Goal: Transaction & Acquisition: Purchase product/service

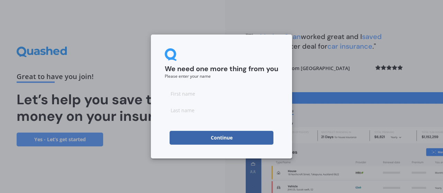
click at [181, 95] on input at bounding box center [221, 94] width 113 height 14
type input "philip"
click at [189, 110] on input at bounding box center [221, 110] width 113 height 14
type input "cattle"
click at [205, 137] on button "Continue" at bounding box center [221, 138] width 104 height 14
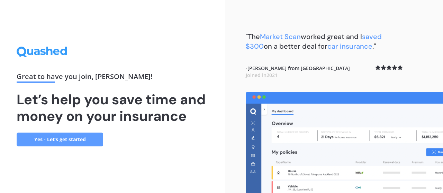
click at [75, 137] on link "Yes - Let’s get started" at bounding box center [60, 140] width 86 height 14
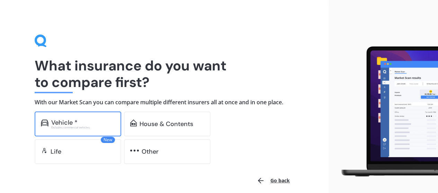
click at [73, 122] on div "Vehicle *" at bounding box center [64, 122] width 26 height 7
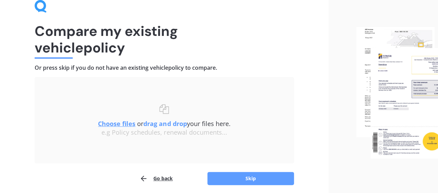
scroll to position [61, 0]
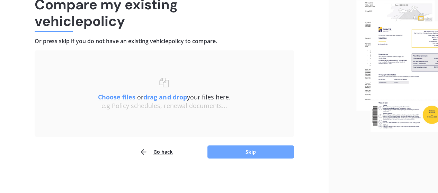
click at [225, 150] on button "Skip" at bounding box center [250, 152] width 86 height 13
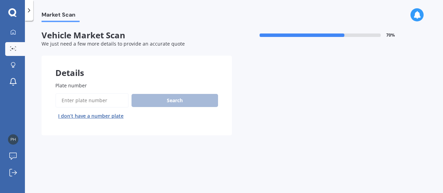
click at [71, 100] on input "Plate number" at bounding box center [91, 100] width 73 height 15
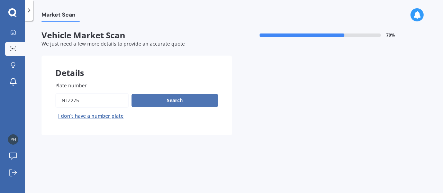
type input "nlz275"
click at [176, 100] on button "Search" at bounding box center [174, 100] width 86 height 13
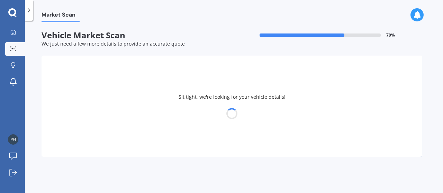
select select "NISSAN"
select select "QASHQAI"
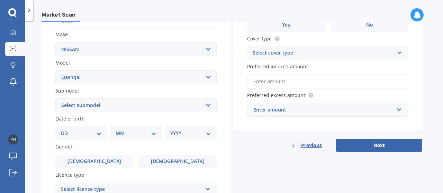
scroll to position [138, 0]
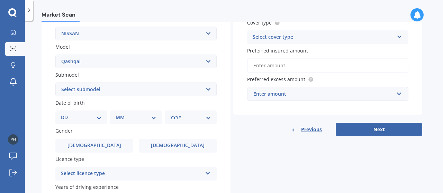
click at [167, 90] on select "Select submodel (All Other) N-TEC ST ST-L Ti Ti-L TI-L E-POWER 1.5PEH TS Turbo …" at bounding box center [135, 90] width 161 height 14
select select "ST-L"
click at [55, 83] on select "Select submodel (All Other) N-TEC ST ST-L Ti Ti-L TI-L E-POWER 1.5PEH TS Turbo …" at bounding box center [135, 90] width 161 height 14
click at [98, 118] on select "DD 01 02 03 04 05 06 07 08 09 10 11 12 13 14 15 16 17 18 19 20 21 22 23 24 25 2…" at bounding box center [81, 118] width 41 height 8
select select "06"
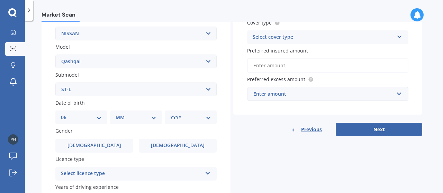
click at [66, 114] on select "DD 01 02 03 04 05 06 07 08 09 10 11 12 13 14 15 16 17 18 19 20 21 22 23 24 25 2…" at bounding box center [81, 118] width 41 height 8
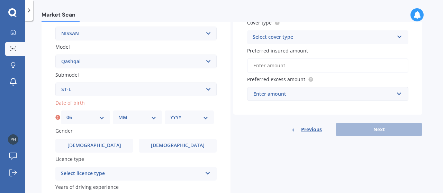
click at [140, 119] on select "MM 01 02 03 04 05 06 07 08 09 10 11 12" at bounding box center [137, 118] width 38 height 8
select select "01"
click at [118, 114] on select "MM 01 02 03 04 05 06 07 08 09 10 11 12" at bounding box center [137, 118] width 38 height 8
click at [184, 120] on select "YYYY 2025 2024 2023 2022 2021 2020 2019 2018 2017 2016 2015 2014 2013 2012 2011…" at bounding box center [189, 118] width 38 height 8
select select "1955"
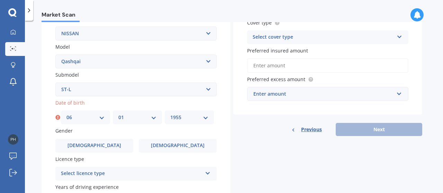
click at [170, 114] on select "YYYY 2025 2024 2023 2022 2021 2020 2019 2018 2017 2016 2015 2014 2013 2012 2011…" at bounding box center [189, 118] width 38 height 8
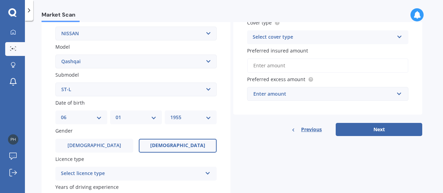
click at [169, 144] on label "Female" at bounding box center [178, 146] width 78 height 14
click at [0, 0] on input "Female" at bounding box center [0, 0] width 0 height 0
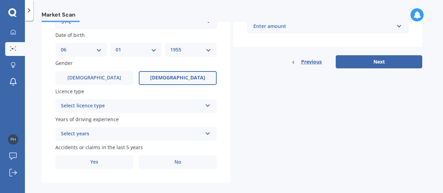
scroll to position [208, 0]
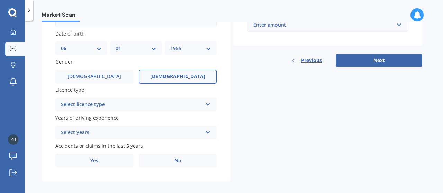
click at [139, 105] on div "Select licence type" at bounding box center [131, 105] width 141 height 8
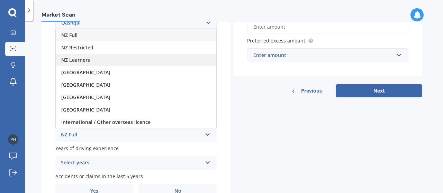
scroll to position [138, 0]
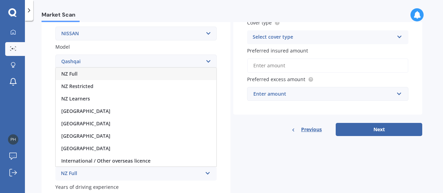
click at [103, 77] on div "NZ Full" at bounding box center [136, 74] width 160 height 12
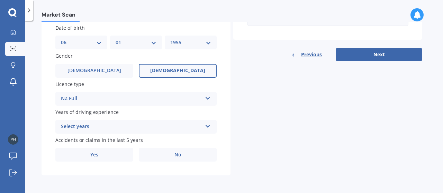
scroll to position [215, 0]
click at [111, 126] on div "Select years" at bounding box center [131, 126] width 141 height 8
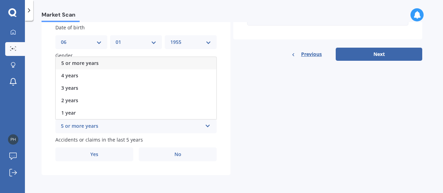
click at [98, 61] on div "5 or more years" at bounding box center [136, 63] width 160 height 12
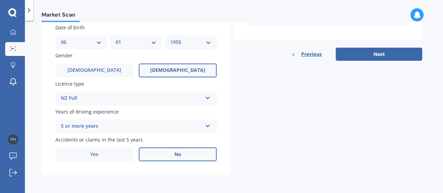
click at [157, 153] on label "No" at bounding box center [178, 155] width 78 height 14
click at [0, 0] on input "No" at bounding box center [0, 0] width 0 height 0
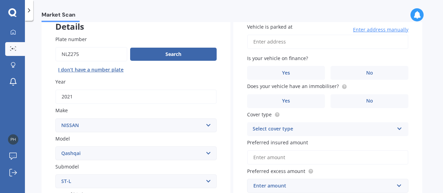
scroll to position [7, 0]
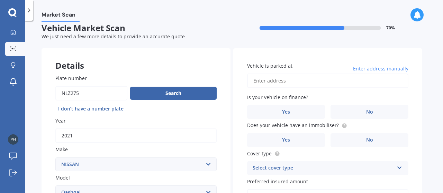
click at [260, 81] on input "Vehicle is parked at" at bounding box center [327, 81] width 161 height 15
type input "2 Elmira Avenue,Palmerston North hokowhitu 4410"
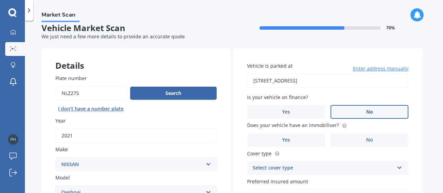
click at [358, 115] on label "No" at bounding box center [369, 112] width 78 height 14
click at [0, 0] on input "No" at bounding box center [0, 0] width 0 height 0
click at [295, 137] on label "Yes" at bounding box center [286, 141] width 78 height 14
click at [0, 0] on input "Yes" at bounding box center [0, 0] width 0 height 0
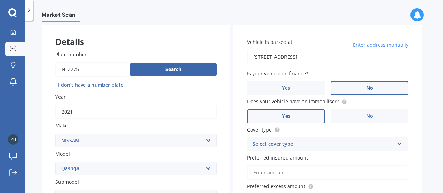
scroll to position [42, 0]
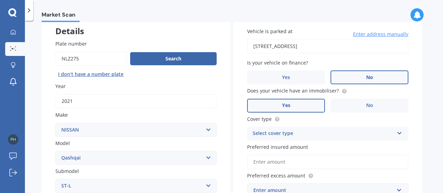
click at [297, 133] on div "Select cover type" at bounding box center [322, 134] width 141 height 8
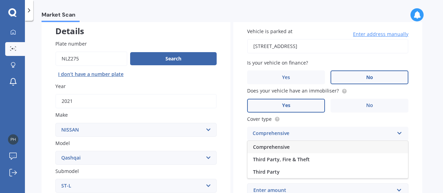
click at [290, 146] on div "Comprehensive" at bounding box center [327, 147] width 160 height 12
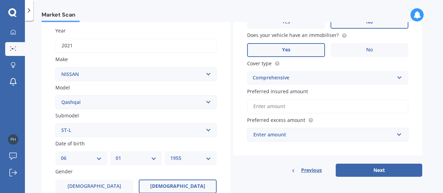
scroll to position [111, 0]
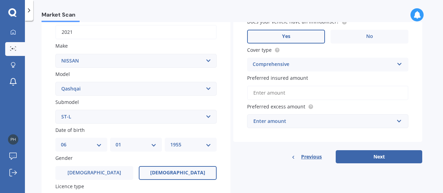
click at [271, 95] on input "Preferred insured amount" at bounding box center [327, 93] width 161 height 15
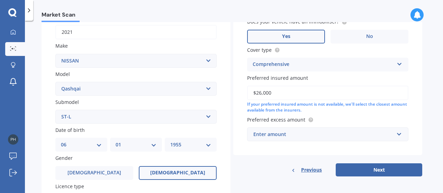
type input "$26,000"
click at [282, 136] on div "Enter amount" at bounding box center [323, 135] width 140 height 8
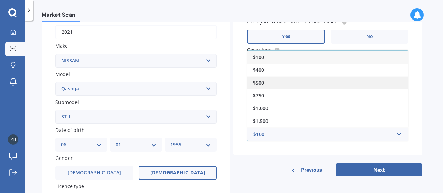
click at [256, 81] on span "$500" at bounding box center [258, 83] width 11 height 7
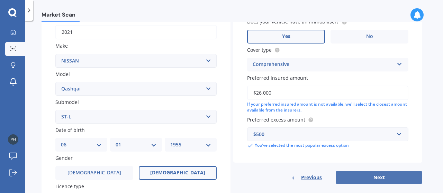
click at [366, 179] on button "Next" at bounding box center [378, 177] width 86 height 13
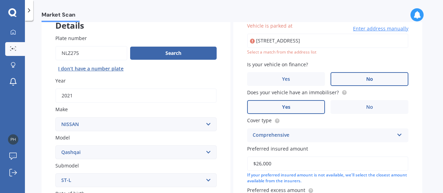
scroll to position [47, 0]
click at [286, 40] on input "2 Elmira Avenue,Palmerston North hokowhitu 4410" at bounding box center [327, 41] width 161 height 15
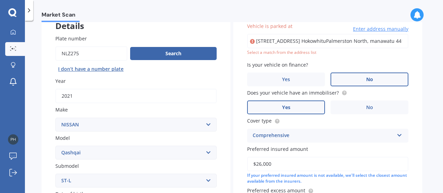
click at [299, 44] on input "2 Elmira Avenue, Hokowhitu, Hokowhitu, Hokowhitu, Hokowhitu, Hokowhitu Hokowhit…" at bounding box center [327, 41] width 161 height 15
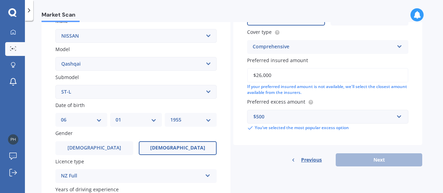
scroll to position [185, 0]
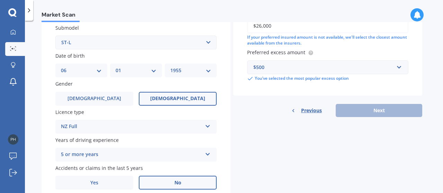
click at [346, 111] on div "Previous Next" at bounding box center [327, 110] width 189 height 13
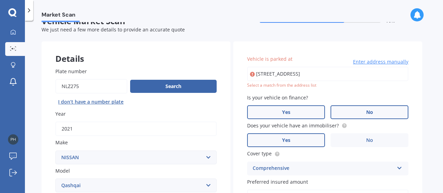
scroll to position [12, 0]
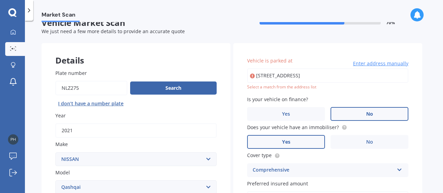
click at [292, 78] on input "2 Elmira Avenue, HokowhituPalmerston North, Select an option 4410" at bounding box center [327, 75] width 161 height 15
click at [266, 74] on input "2 Elmira Avenue, Hokowhitu, Hokowhitu, Hokowhitu, Hokowhitu, Hokowhitu Hokowhit…" at bounding box center [327, 75] width 161 height 15
click at [257, 78] on input "2 Elmira Avenue, Hokowhitu, Hokowhitu, Hokowhitu, Hokowhitu, Hokowhitu Hokowhit…" at bounding box center [327, 75] width 161 height 15
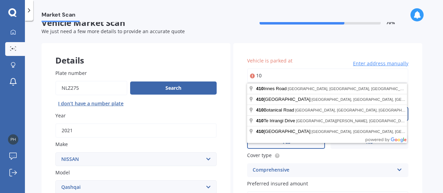
type input "0"
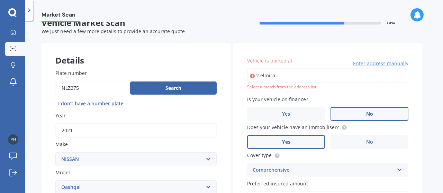
click at [239, 108] on div "Vehicle is parked at 2 elmira Enter address manually Select a match from the ad…" at bounding box center [327, 155] width 189 height 225
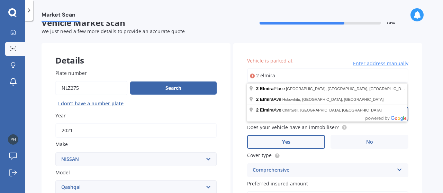
click at [286, 77] on input "2 elmira" at bounding box center [327, 75] width 161 height 15
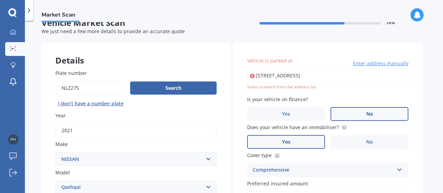
type input "2 Elmira Avenue, Hokowhitu, Palmerston North 4410"
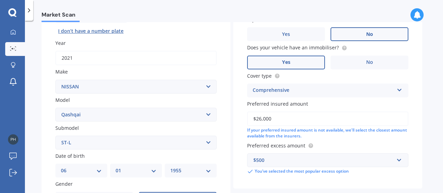
scroll to position [138, 0]
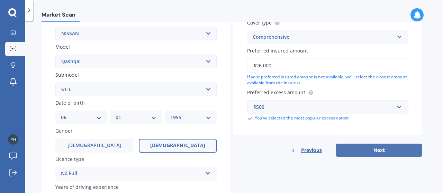
click at [349, 149] on button "Next" at bounding box center [378, 150] width 86 height 13
select select "06"
select select "01"
select select "1955"
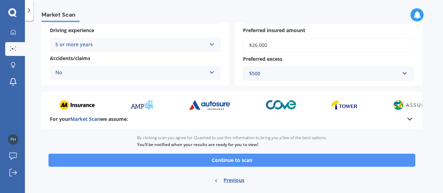
scroll to position [164, 0]
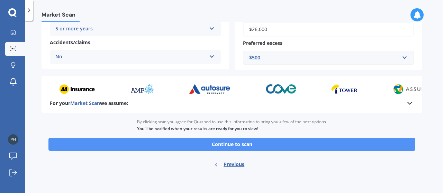
click at [245, 142] on button "Continue to scan" at bounding box center [231, 144] width 367 height 13
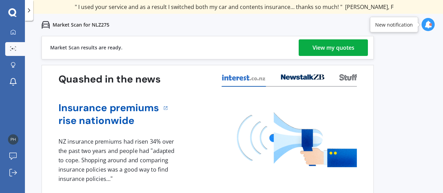
click at [320, 45] on div "View my quotes" at bounding box center [333, 47] width 42 height 17
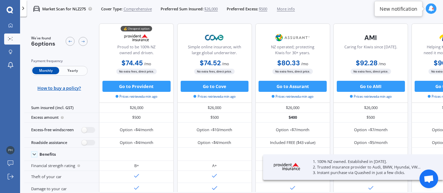
click at [68, 69] on span "Yearly" at bounding box center [72, 70] width 27 height 7
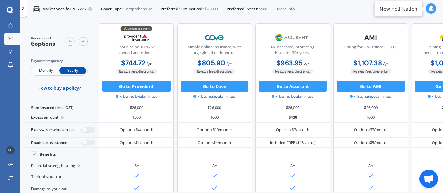
click at [285, 6] on span "More info" at bounding box center [286, 9] width 18 height 6
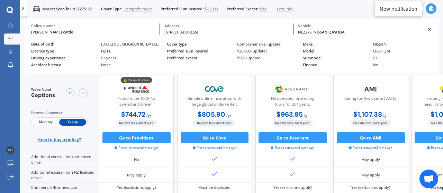
scroll to position [431, 0]
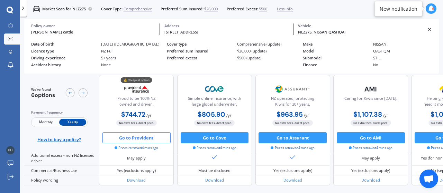
click at [135, 135] on button "Go to Provident" at bounding box center [136, 137] width 68 height 11
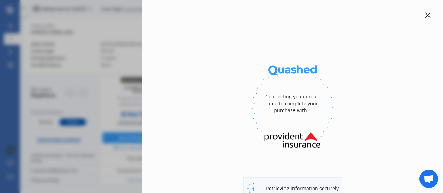
select select "full"
select select "2 Elmira Avenue, Hokowhitu, Palmerston North 4410"
select select "NISSAN"
select select "QASHQAI"
select select "NO"
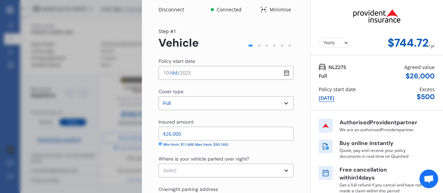
click at [208, 73] on input "2025-10-01" at bounding box center [225, 73] width 135 height 14
type input "2025-10-06"
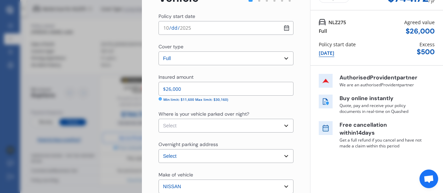
scroll to position [69, 0]
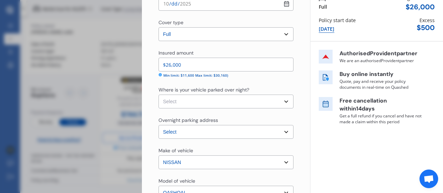
click at [193, 102] on select "Select Garage (fully enclosed) Off Street Parking Other" at bounding box center [225, 102] width 135 height 14
select select "GARAGE"
click at [158, 95] on select "Select Garage (fully enclosed) Off Street Parking Other" at bounding box center [225, 102] width 135 height 14
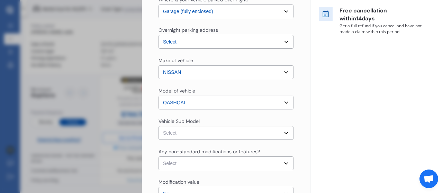
scroll to position [173, 0]
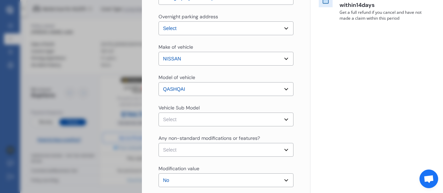
click at [193, 118] on select "Select Qashqai J11 ST-L Hatchback 5dr Xtronic 1sp 2.0i MY20" at bounding box center [225, 120] width 135 height 14
select select "NZVNISS2021AEAG"
click at [158, 113] on select "Select Qashqai J11 ST-L Hatchback 5dr Xtronic 1sp 2.0i MY20" at bounding box center [225, 120] width 135 height 14
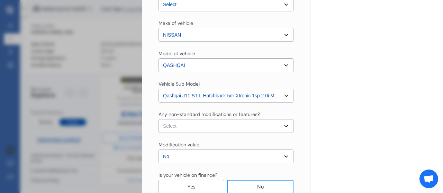
scroll to position [208, 0]
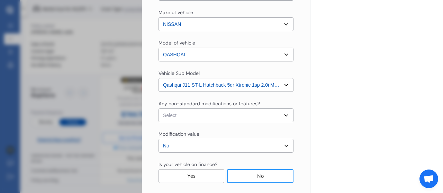
click at [181, 116] on select "Select None Nitrous Oxide System(NOS) Roll Cage Full Racing Harness" at bounding box center [225, 116] width 135 height 14
select select "none"
click at [158, 109] on select "Select None Nitrous Oxide System(NOS) Roll Cage Full Racing Harness" at bounding box center [225, 116] width 135 height 14
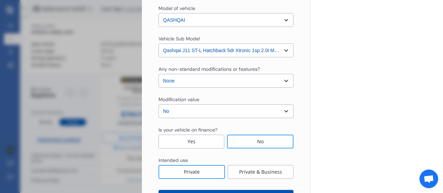
click at [175, 113] on select "Select No Up to $4000 Up to $6000 Greater than $6000" at bounding box center [225, 111] width 135 height 14
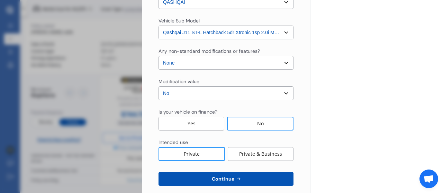
scroll to position [269, 0]
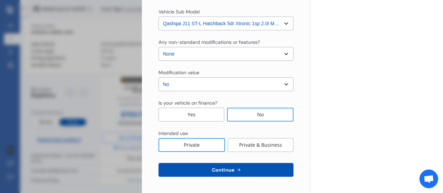
click at [246, 114] on div "No" at bounding box center [260, 115] width 66 height 14
click at [250, 167] on button "Continue" at bounding box center [225, 170] width 135 height 14
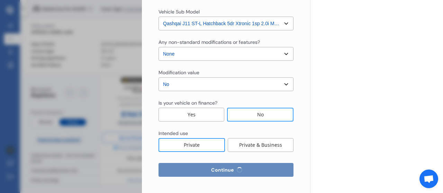
select select "06"
select select "01"
select select "1955"
select select "NZ_FULL"
select select "0"
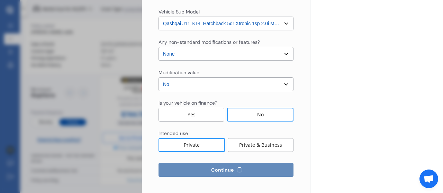
select select "25"
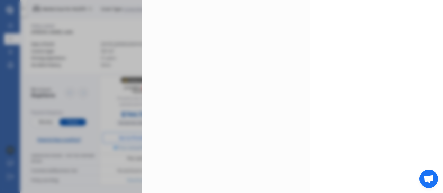
scroll to position [0, 0]
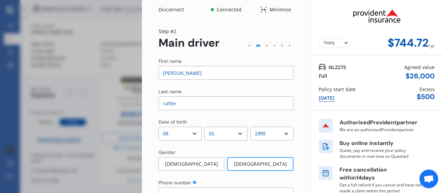
click at [197, 76] on input "philip" at bounding box center [225, 73] width 135 height 14
type input "p"
type input "elizabeth"
click at [188, 96] on div "Last name" at bounding box center [225, 92] width 135 height 8
click at [192, 103] on input "cattle" at bounding box center [225, 103] width 135 height 14
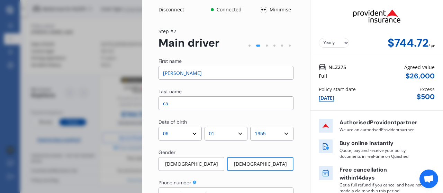
type input "c"
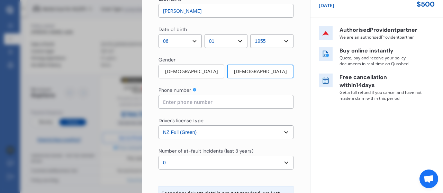
scroll to position [104, 0]
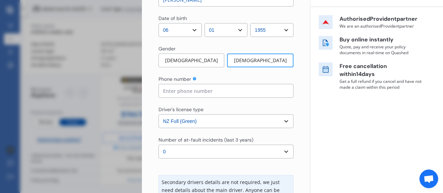
type input "norton-taylor"
click at [179, 88] on input at bounding box center [225, 91] width 135 height 14
type input "063570716"
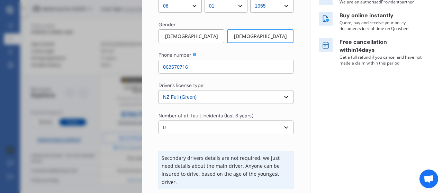
scroll to position [138, 0]
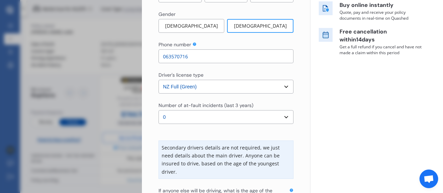
click at [205, 116] on select "Select number of at-fault incidents (last 3 years) 0 1 2 3 4 5 or more" at bounding box center [225, 117] width 135 height 14
click at [158, 110] on select "Select number of at-fault incidents (last 3 years) 0 1 2 3 4 5 or more" at bounding box center [225, 117] width 135 height 14
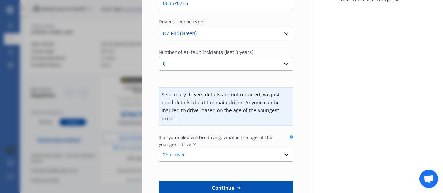
scroll to position [208, 0]
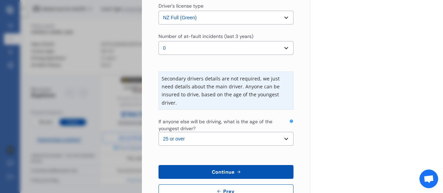
click at [195, 139] on select "Select the age of the youngest driver. 16 17 18 19 20 21 22 23 24 25 or over" at bounding box center [225, 139] width 135 height 14
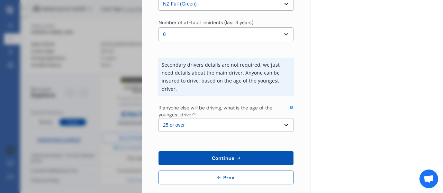
scroll to position [229, 0]
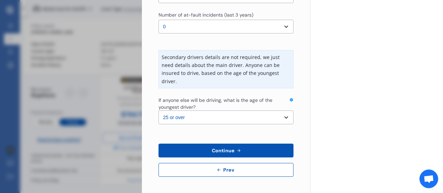
click at [205, 148] on button "Continue" at bounding box center [225, 151] width 135 height 14
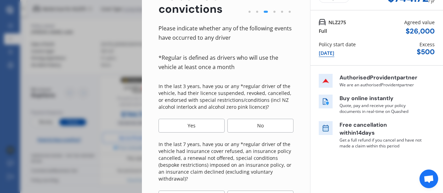
scroll to position [35, 0]
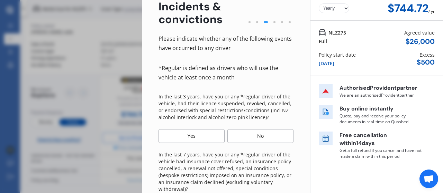
click at [250, 134] on div "No" at bounding box center [260, 136] width 66 height 14
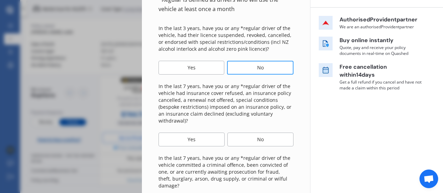
scroll to position [104, 0]
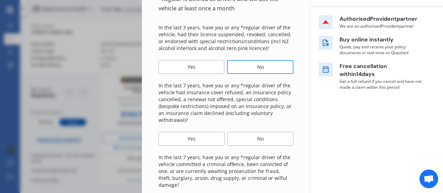
click at [244, 140] on div "No" at bounding box center [260, 139] width 66 height 14
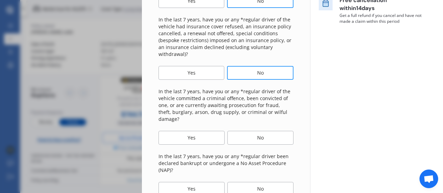
scroll to position [173, 0]
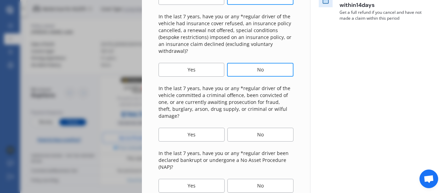
click at [243, 128] on div "No" at bounding box center [260, 135] width 66 height 14
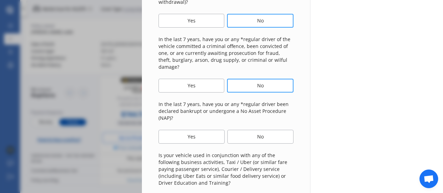
scroll to position [242, 0]
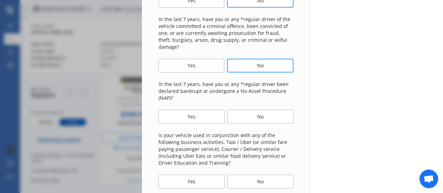
click at [250, 110] on div "No" at bounding box center [260, 117] width 66 height 14
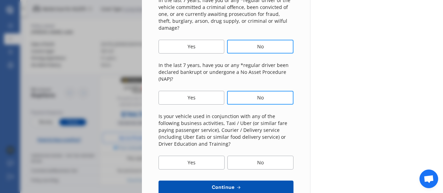
scroll to position [277, 0]
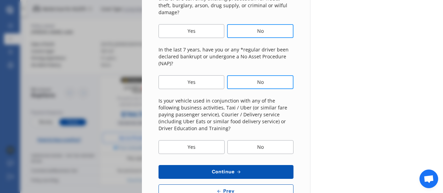
click at [255, 140] on div "No" at bounding box center [260, 147] width 66 height 14
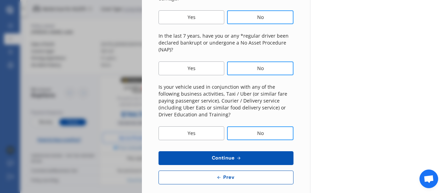
scroll to position [291, 0]
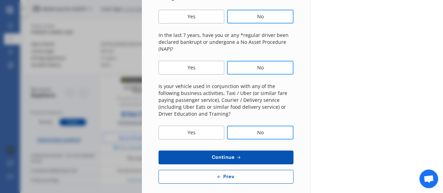
click at [241, 151] on button "Continue" at bounding box center [225, 158] width 135 height 14
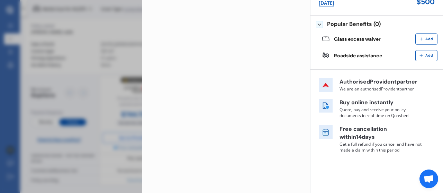
scroll to position [0, 0]
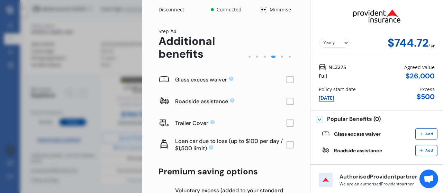
click at [288, 79] on rect at bounding box center [289, 79] width 7 height 7
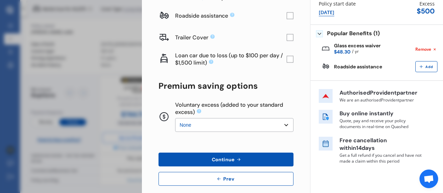
scroll to position [95, 0]
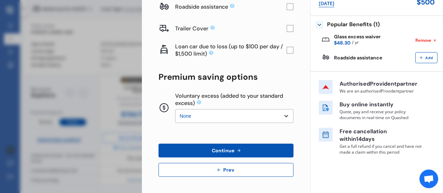
click at [230, 118] on select "None $200 $450 $700 $950 $1,200 $1,700" at bounding box center [234, 116] width 118 height 14
click at [258, 147] on button "Continue" at bounding box center [225, 151] width 135 height 14
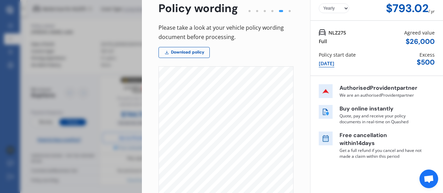
scroll to position [0, 0]
